Goal: Find specific fact: Find specific fact

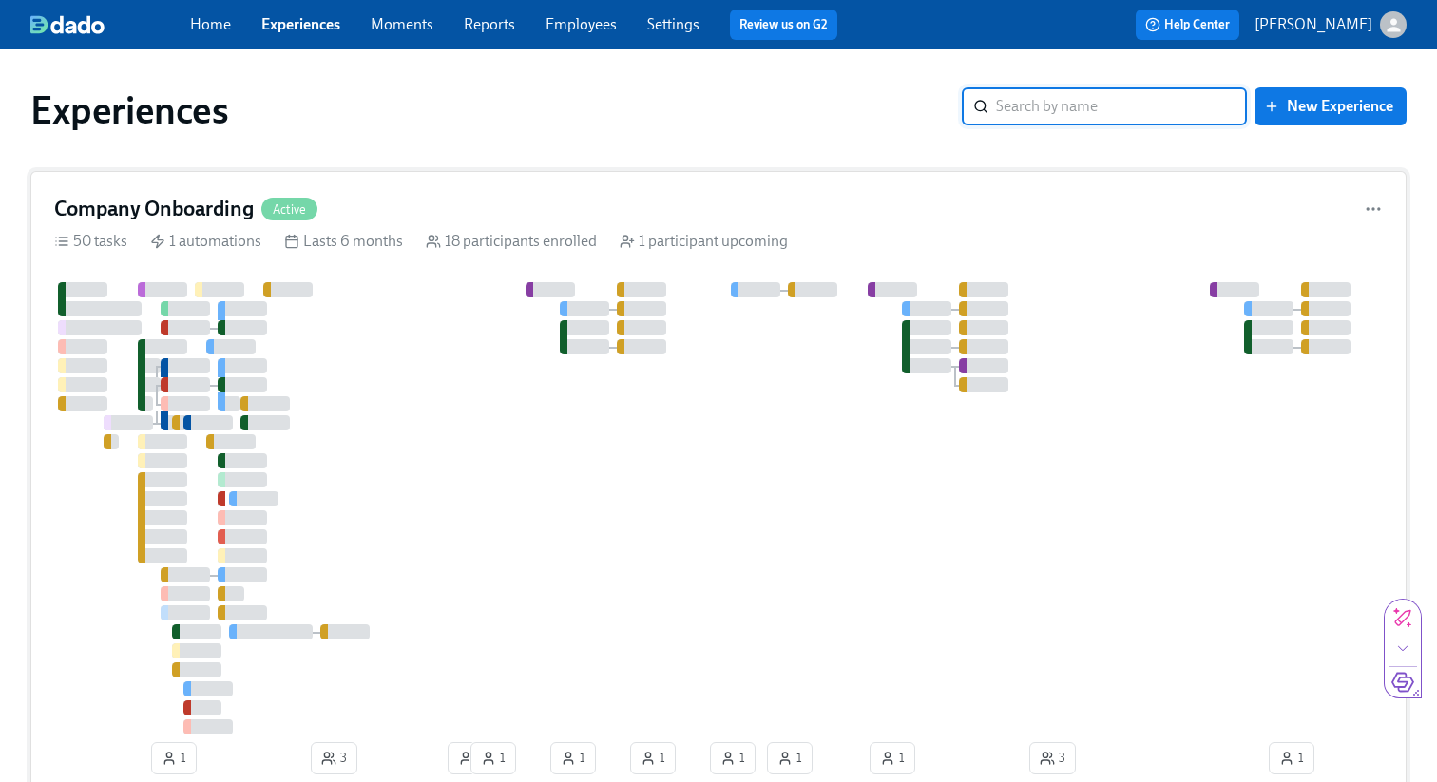
click at [384, 296] on div at bounding box center [1052, 508] width 1996 height 452
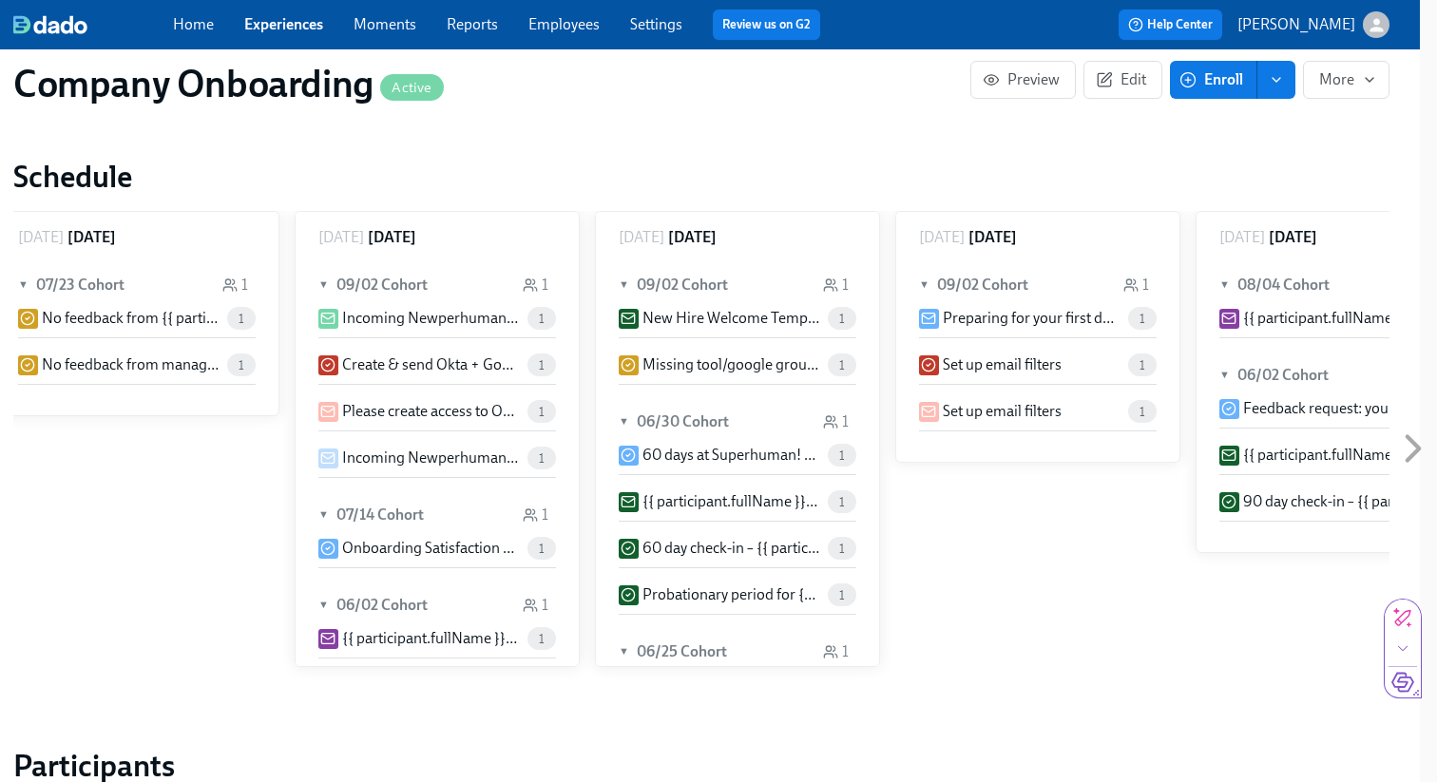
scroll to position [0, 39073]
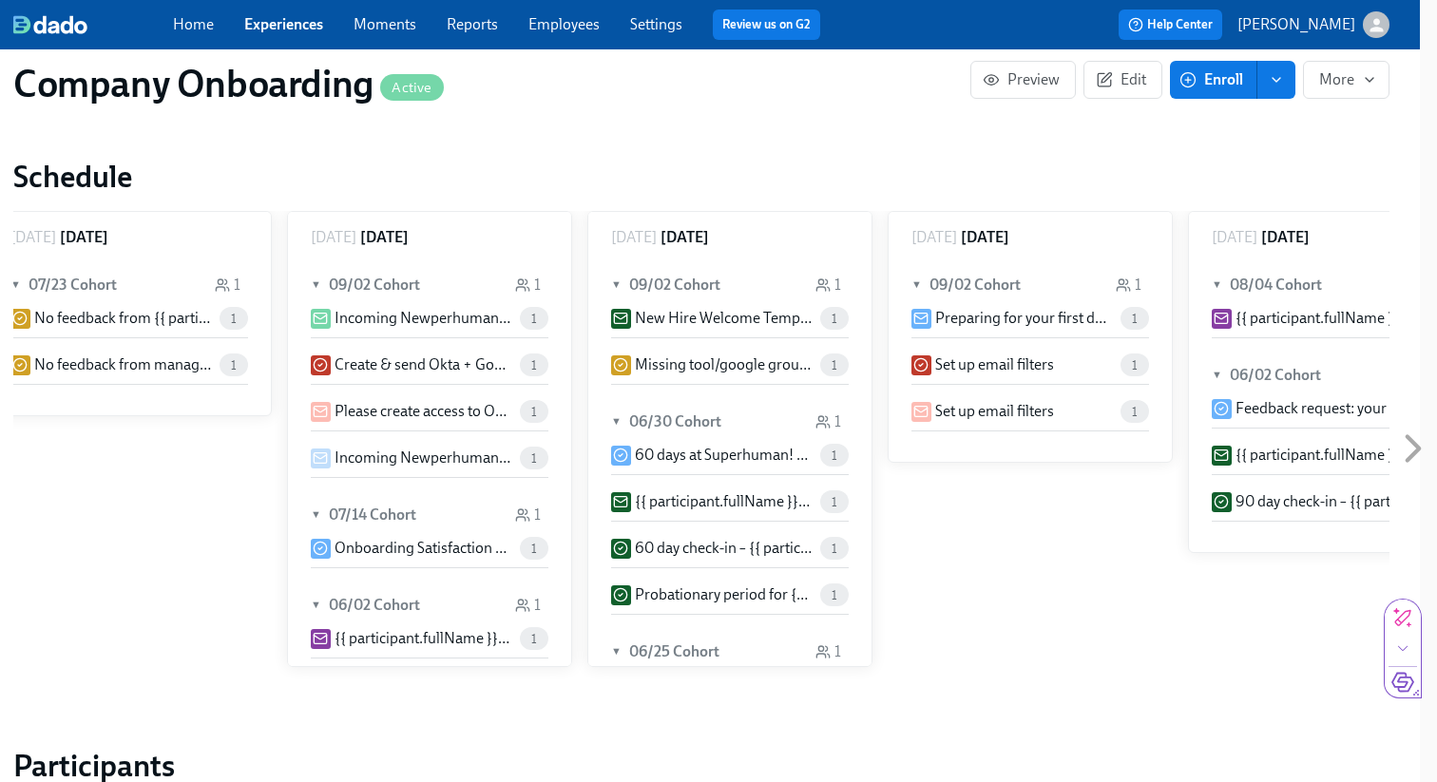
click at [1136, 289] on div "1" at bounding box center [1129, 285] width 26 height 21
click at [1058, 326] on p "Preparing for your first day at Superhuman" at bounding box center [1024, 318] width 178 height 21
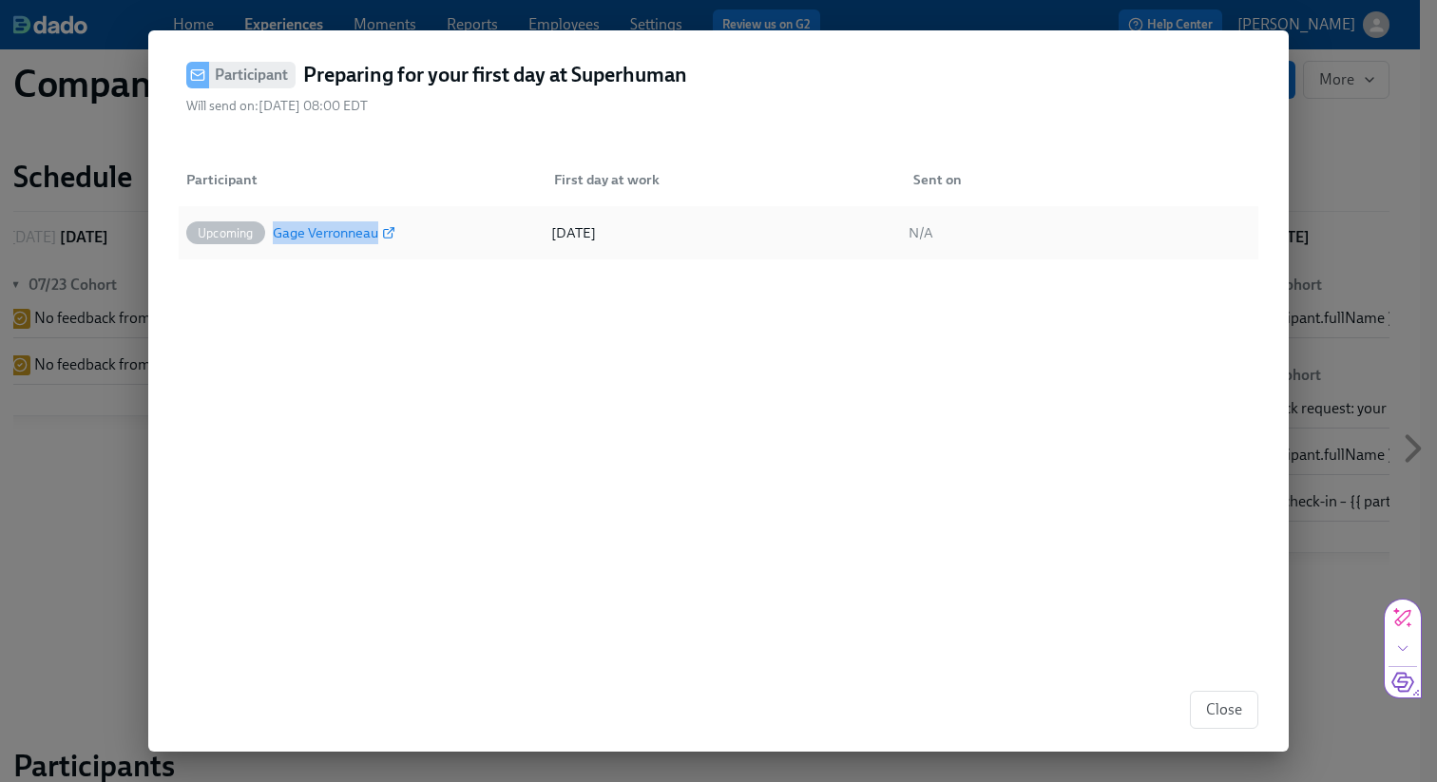
drag, startPoint x: 276, startPoint y: 234, endPoint x: 375, endPoint y: 240, distance: 100.0
click at [375, 240] on div "Gage Verronneau" at bounding box center [326, 232] width 106 height 23
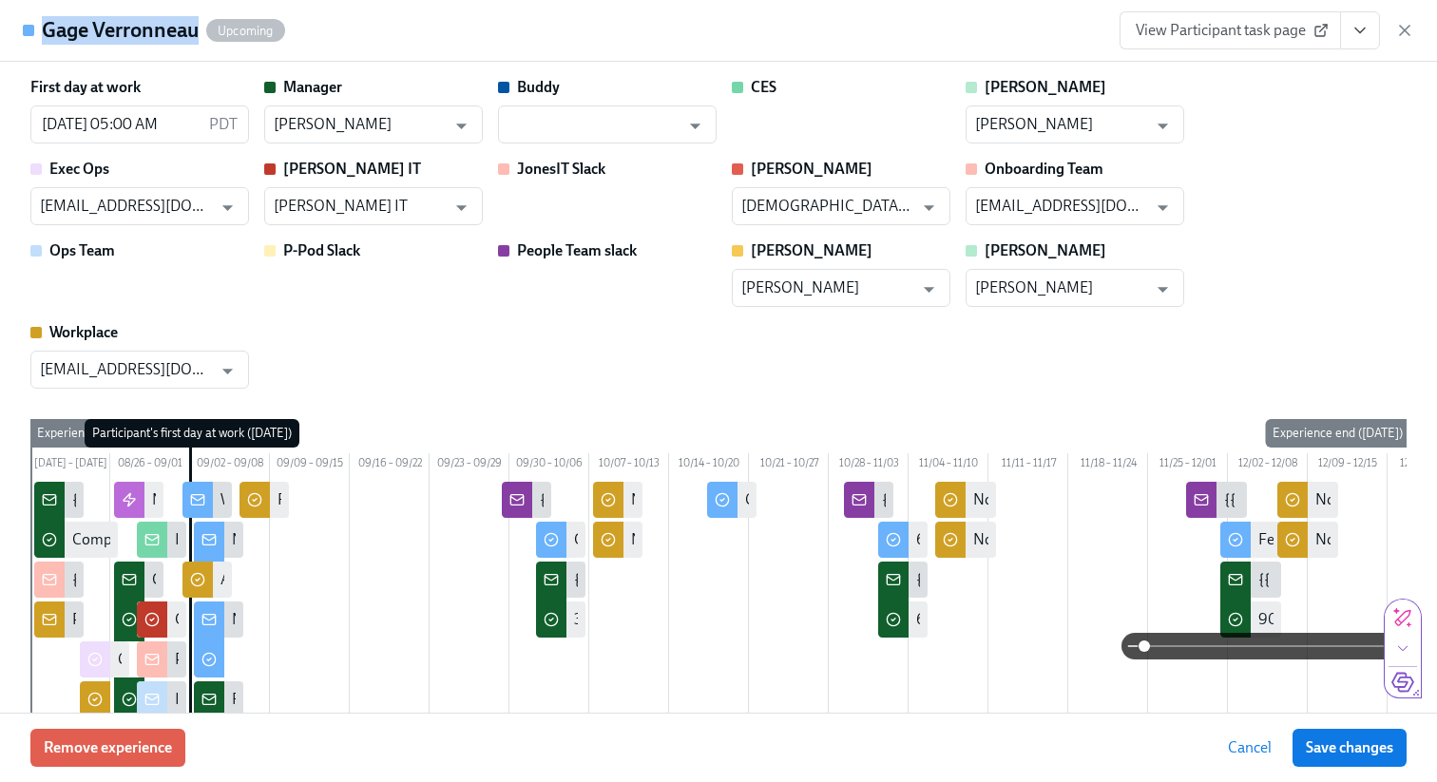
drag, startPoint x: 200, startPoint y: 33, endPoint x: 47, endPoint y: 25, distance: 153.3
click at [47, 25] on h4 "Gage Verronneau" at bounding box center [120, 30] width 157 height 29
copy h4 "Gage Verronneau"
